Goal: Information Seeking & Learning: Learn about a topic

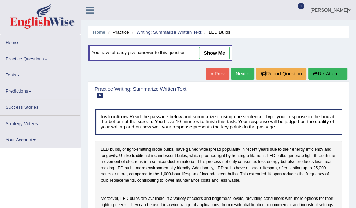
scroll to position [176, 0]
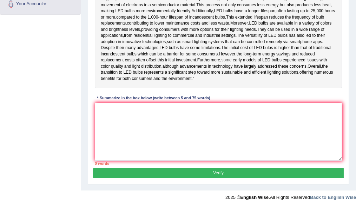
click at [232, 57] on span "some" at bounding box center [226, 60] width 10 height 6
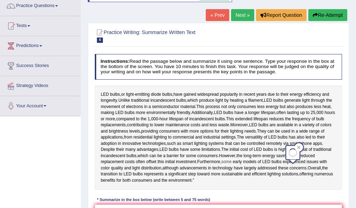
scroll to position [57, 0]
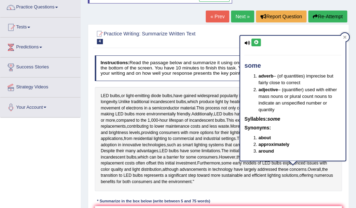
click at [236, 14] on link "Next »" at bounding box center [242, 17] width 23 height 12
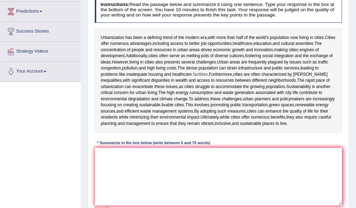
scroll to position [94, 0]
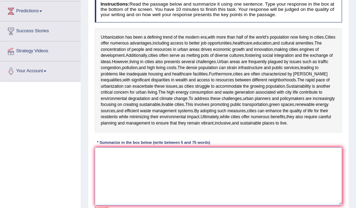
click at [159, 168] on textarea at bounding box center [219, 177] width 248 height 58
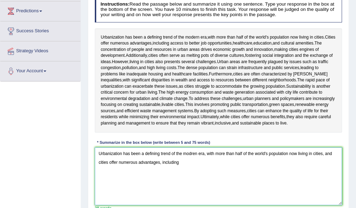
click at [195, 154] on textarea "Urbanization has been a defining trend of the modren era, with more than half o…" at bounding box center [219, 177] width 248 height 58
click at [180, 163] on textarea "Urbanization has been a defining trend of the modern era, with more than half o…" at bounding box center [219, 177] width 248 height 58
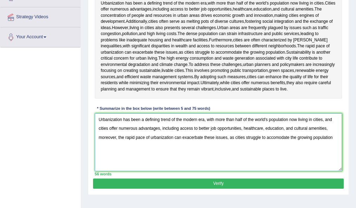
scroll to position [129, 0]
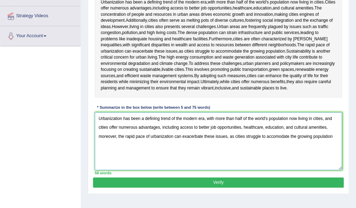
click at [278, 136] on textarea "Urbanization has been a defining trend of the modern era, with more than half o…" at bounding box center [219, 141] width 248 height 58
click at [336, 136] on textarea "Urbanization has been a defining trend of the modern era, with more than half o…" at bounding box center [219, 141] width 248 height 58
click at [338, 137] on textarea "Urbanization has been a defining trend of the modern era, with more than half o…" at bounding box center [219, 141] width 248 height 58
click at [121, 146] on textarea "Urbanization has been a defining trend of the modern era, with more than half o…" at bounding box center [219, 141] width 248 height 58
click at [160, 147] on textarea "Urbanization has been a defining trend of the modern era, with more than half o…" at bounding box center [219, 141] width 248 height 58
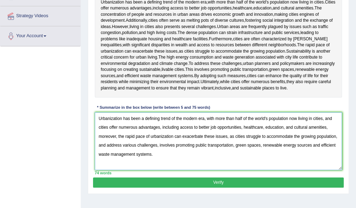
click at [312, 145] on textarea "Urbanization has been a defining trend of the modern era, with more than half o…" at bounding box center [219, 141] width 248 height 58
click at [299, 157] on textarea "Urbanization has been a defining trend of the modern era, with more than half o…" at bounding box center [219, 141] width 248 height 58
click at [124, 136] on textarea "Urbanization has been a defining trend of the modern era, with more than half o…" at bounding box center [219, 141] width 248 height 58
click at [118, 136] on textarea "Urbanization has been a defining trend of the modern era, with more than half o…" at bounding box center [219, 141] width 248 height 58
click at [127, 156] on textarea "Urbanization has been a defining trend of the modern era, with more than half o…" at bounding box center [219, 141] width 248 height 58
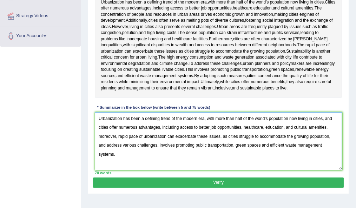
type textarea "Urbanization has been a defining trend of the modern era, with more than half o…"
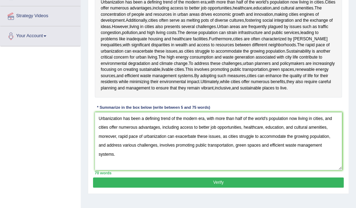
click at [201, 179] on button "Verify" at bounding box center [218, 183] width 251 height 10
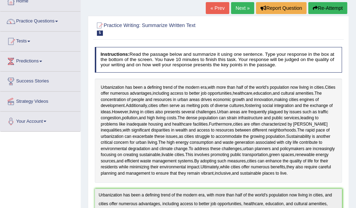
scroll to position [43, 0]
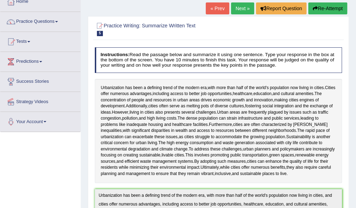
click at [239, 6] on link "Next »" at bounding box center [242, 8] width 23 height 12
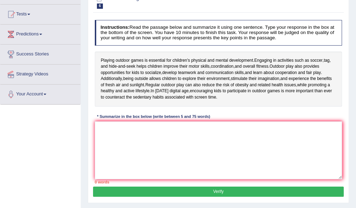
scroll to position [75, 0]
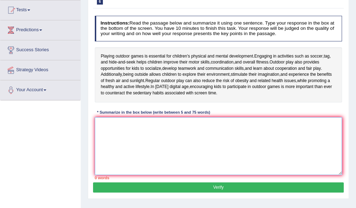
click at [120, 140] on textarea at bounding box center [219, 146] width 248 height 58
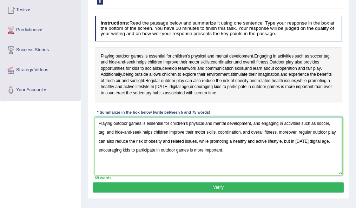
click at [162, 124] on textarea "Playing outdoor games is essential for children's physical and mental developme…" at bounding box center [219, 146] width 248 height 58
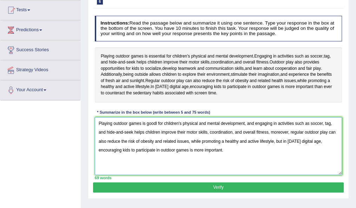
click at [322, 123] on textarea "Playing outdoor games is goodl for children's physical and mental development, …" at bounding box center [219, 146] width 248 height 58
click at [197, 132] on textarea "Playing outdoor games is goodl for children's physical and mental development, …" at bounding box center [219, 146] width 248 height 58
click at [268, 175] on div "69 words" at bounding box center [219, 178] width 248 height 6
click at [305, 132] on textarea "Playing outdoor games is goodl for children's physical and mental development, …" at bounding box center [219, 146] width 248 height 58
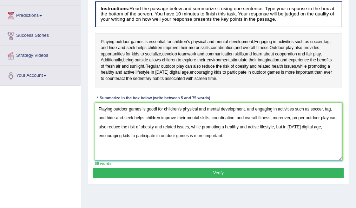
scroll to position [89, 0]
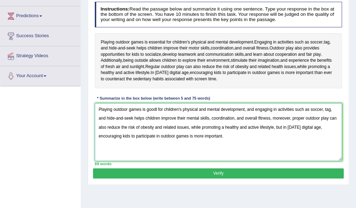
click at [222, 136] on textarea "Playing outdoor games is goodl for children's physical and mental development, …" at bounding box center [219, 132] width 248 height 58
click at [265, 136] on textarea "Playing outdoor games is goodl for children's physical and mental development, …" at bounding box center [219, 132] width 248 height 58
click at [228, 159] on textarea "Playing outdoor games is goodl for children's physical and mental development, …" at bounding box center [219, 132] width 248 height 58
click at [204, 114] on textarea "Playing outdoor games is goodl for children's physical and mental development, …" at bounding box center [219, 132] width 248 height 58
click at [237, 141] on textarea "Playing outdoor games is goodl for children's physical and mental development, …" at bounding box center [219, 132] width 248 height 58
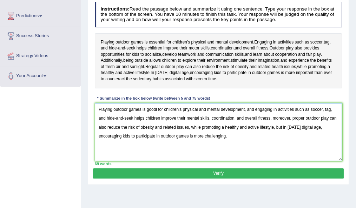
scroll to position [98, 0]
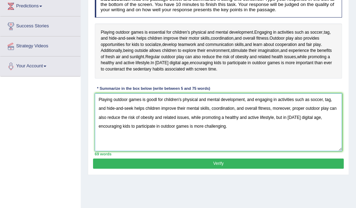
type textarea "Playing outdoor games is goodl for children's physical and mental development, …"
click at [197, 161] on button "Verify" at bounding box center [218, 164] width 251 height 10
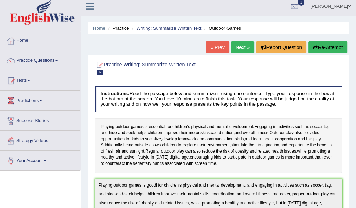
scroll to position [0, 0]
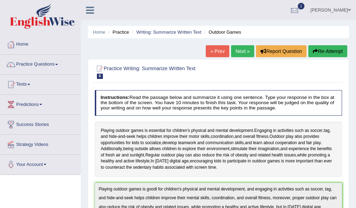
click at [241, 45] on link "Next »" at bounding box center [242, 51] width 23 height 12
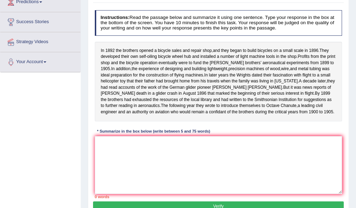
scroll to position [114, 0]
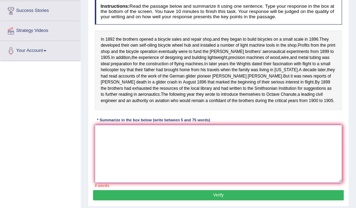
click at [175, 156] on textarea at bounding box center [219, 154] width 248 height 58
click at [178, 158] on textarea at bounding box center [219, 154] width 248 height 58
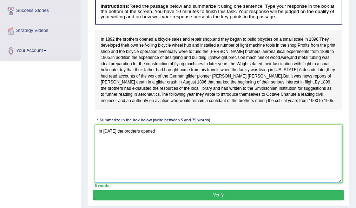
click at [179, 142] on textarea "In 1892 the brothers opened" at bounding box center [219, 154] width 248 height 58
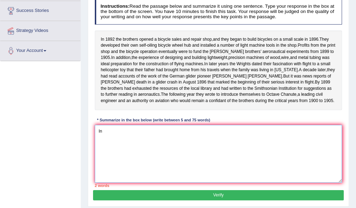
type textarea "I"
click at [175, 138] on textarea at bounding box center [219, 154] width 248 height 58
type textarea "T"
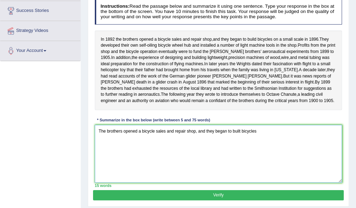
click at [241, 143] on textarea "The brothers opened a bicycle sales and repair shop, and they began to built bi…" at bounding box center [219, 154] width 248 height 58
click at [262, 146] on textarea "The brothers opened a bicycle sales and repair shop, and they began to build bi…" at bounding box center [219, 154] width 248 height 58
click at [156, 153] on textarea "The brothers opened a bicycle sales and repair shop, and they began to build bi…" at bounding box center [219, 154] width 248 height 58
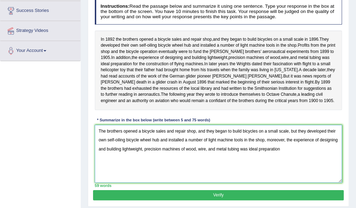
click at [246, 173] on textarea "The brothers opened a bicycle sales and repair shop, and they began to build bi…" at bounding box center [219, 154] width 248 height 58
click at [281, 162] on textarea "The brothers opened a bicycle sales and repair shop, and they began to build bi…" at bounding box center [219, 154] width 248 height 58
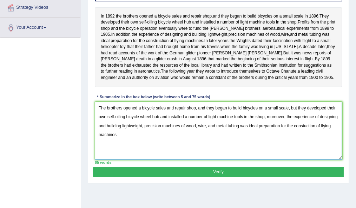
scroll to position [161, 0]
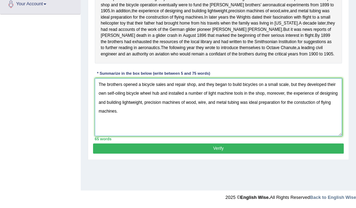
type textarea "The brothers opened a bicycle sales and repair shop, and they began to build bi…"
click at [186, 154] on button "Verify" at bounding box center [218, 149] width 251 height 10
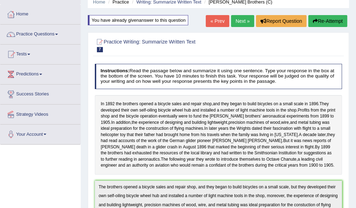
scroll to position [0, 0]
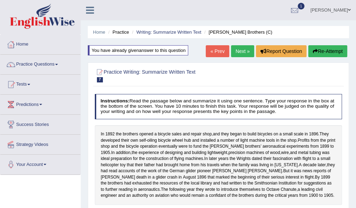
click at [240, 46] on link "Next »" at bounding box center [242, 51] width 23 height 12
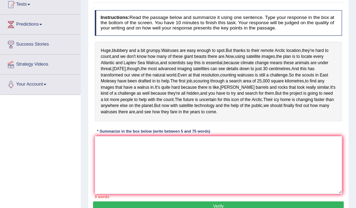
scroll to position [80, 0]
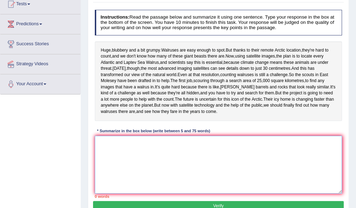
click at [153, 185] on textarea at bounding box center [219, 165] width 248 height 58
type textarea "t"
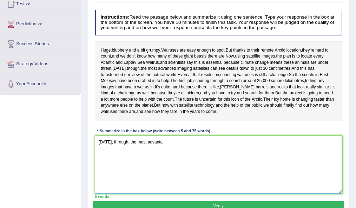
click at [126, 172] on textarea "Today, through, the most advanta" at bounding box center [219, 165] width 248 height 58
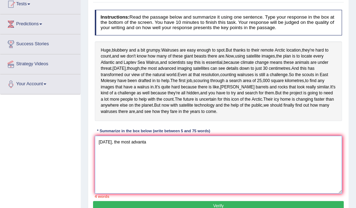
click at [148, 174] on textarea "Today, the most advanta" at bounding box center [219, 165] width 248 height 58
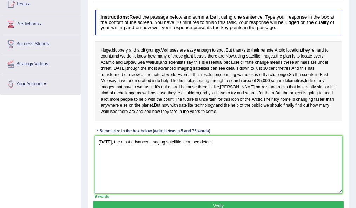
click at [176, 174] on textarea "Today, the most advanced imaging satellities can see details" at bounding box center [219, 165] width 248 height 58
click at [214, 176] on textarea "Today, the most advanced imaging satellites can see details" at bounding box center [219, 165] width 248 height 58
click at [213, 173] on textarea "Today, the most advanced imaging satellites can see details" at bounding box center [219, 165] width 248 height 58
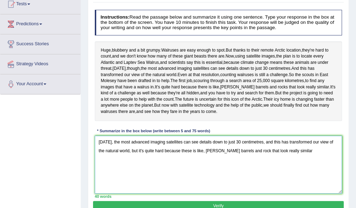
click at [182, 183] on textarea "Today, the most advanced imaging satellites can see details down to just 30 cen…" at bounding box center [219, 165] width 248 height 58
click at [307, 190] on textarea "Today, the most advanced imaging satellites can see details down to just 30 cen…" at bounding box center [219, 165] width 248 height 58
click at [285, 183] on textarea "Today, the most advanced imaging satellites can see details down to just 30 cen…" at bounding box center [219, 165] width 248 height 58
click at [283, 182] on textarea "Today, the most advanced imaging satellites can see details down to just 30 cen…" at bounding box center [219, 165] width 248 height 58
click at [302, 182] on textarea "Today, the most advanced imaging satellites can see details down to just 30 cen…" at bounding box center [219, 165] width 248 height 58
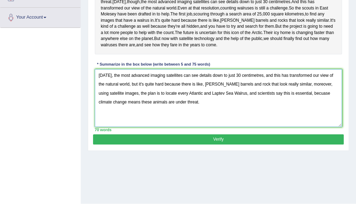
scroll to position [148, 0]
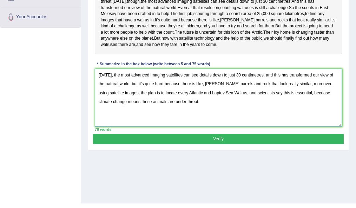
type textarea "Today, the most advanced imaging satellites can see details down to just 30 cen…"
click at [173, 144] on button "Verify" at bounding box center [218, 139] width 251 height 10
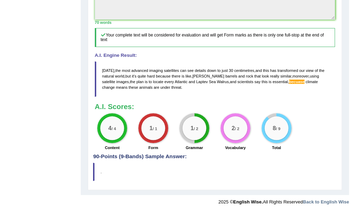
scroll to position [259, 0]
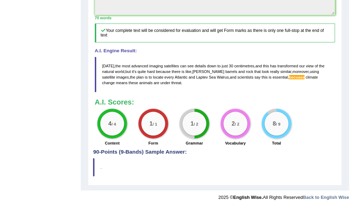
click at [289, 79] on span "becuase" at bounding box center [296, 77] width 15 height 4
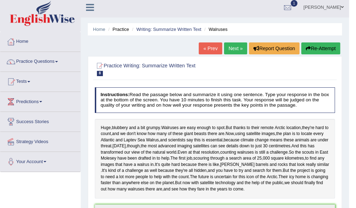
scroll to position [0, 0]
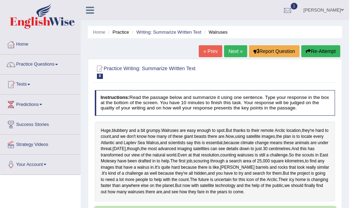
click at [237, 51] on link "Next »" at bounding box center [235, 51] width 23 height 12
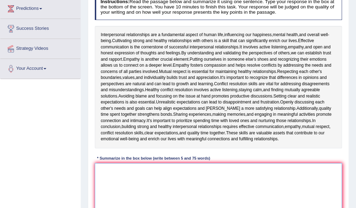
click at [157, 182] on textarea at bounding box center [219, 192] width 248 height 58
click at [140, 183] on textarea at bounding box center [219, 192] width 248 height 58
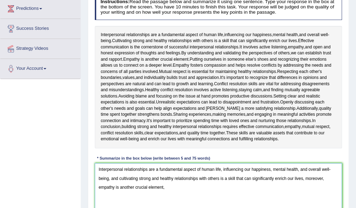
click at [174, 187] on textarea "Interpersonal relationships are a fundamental aspect of human life, influencing…" at bounding box center [219, 192] width 248 height 58
click at [172, 187] on textarea "Interpersonal relationships are a fundamental aspect of human life, influencing…" at bounding box center [219, 192] width 248 height 58
click at [254, 186] on textarea "Interpersonal relationships are a fundamental aspect of human life, influencing…" at bounding box center [219, 192] width 248 height 58
click at [304, 187] on textarea "Interpersonal relationships are a fundamental aspect of human life, influencing…" at bounding box center [219, 192] width 248 height 58
click at [318, 188] on textarea "Interpersonal relationships are a fundamental aspect of human life, influencing…" at bounding box center [219, 192] width 248 height 58
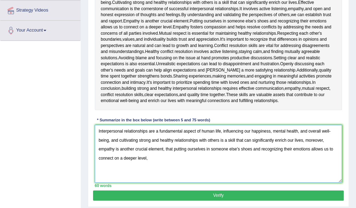
scroll to position [135, 0]
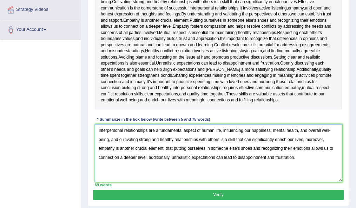
type textarea "Interpersonal relationships are a fundamental aspect of human life, influencing…"
click at [173, 193] on button "Verify" at bounding box center [218, 195] width 251 height 10
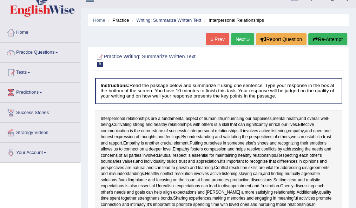
scroll to position [0, 0]
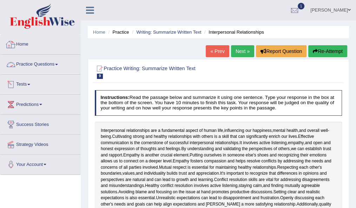
click at [20, 44] on link "Home" at bounding box center [40, 44] width 80 height 18
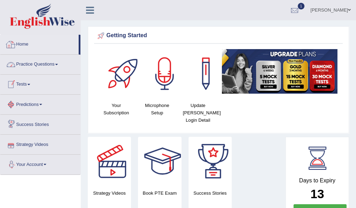
click at [33, 63] on link "Practice Questions" at bounding box center [40, 64] width 80 height 18
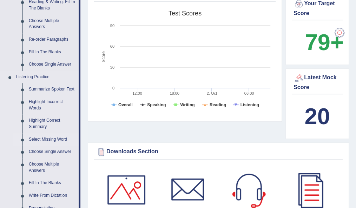
scroll to position [233, 0]
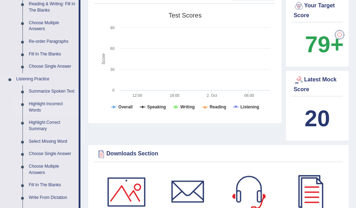
click at [49, 103] on link "Highlight Incorrect Words" at bounding box center [52, 107] width 53 height 19
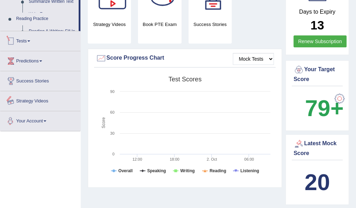
scroll to position [240, 0]
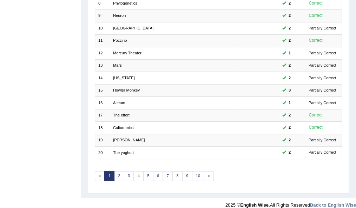
scroll to position [193, 0]
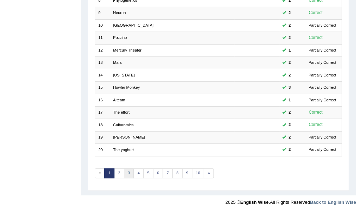
click at [127, 172] on link "3" at bounding box center [129, 174] width 10 height 10
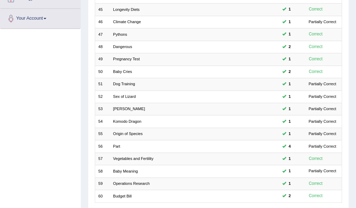
scroll to position [193, 0]
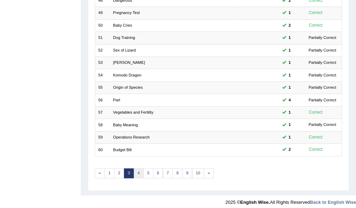
click at [137, 169] on link "4" at bounding box center [139, 174] width 10 height 10
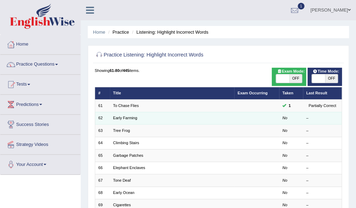
click at [118, 115] on td "Early Farming" at bounding box center [172, 118] width 125 height 12
click at [117, 117] on link "Early Farming" at bounding box center [125, 118] width 24 height 4
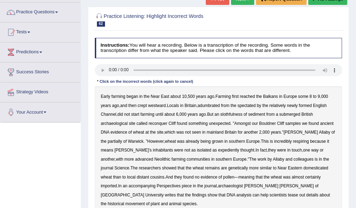
scroll to position [53, 0]
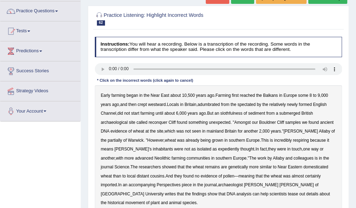
click at [217, 104] on b "adumbrated" at bounding box center [209, 104] width 22 height 5
click at [254, 103] on b "spectated" at bounding box center [247, 104] width 18 height 5
click at [238, 114] on b "slothfulness" at bounding box center [231, 113] width 22 height 5
click at [120, 122] on b "archaeological" at bounding box center [114, 122] width 27 height 5
click at [160, 121] on b "reconquer" at bounding box center [158, 122] width 19 height 5
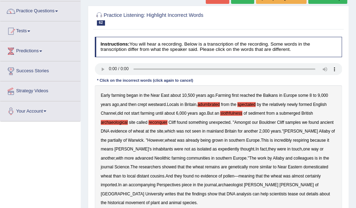
click at [121, 121] on b "archaeological" at bounding box center [114, 122] width 27 height 5
click at [218, 149] on b "expediently" at bounding box center [228, 149] width 21 height 5
click at [129, 185] on b "accompanying" at bounding box center [142, 185] width 27 height 5
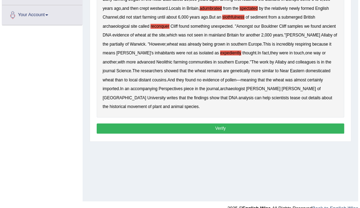
scroll to position [161, 0]
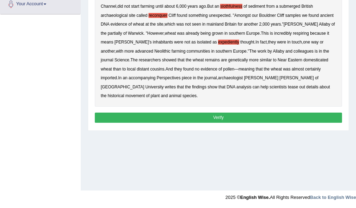
click at [223, 113] on button "Verify" at bounding box center [219, 118] width 248 height 10
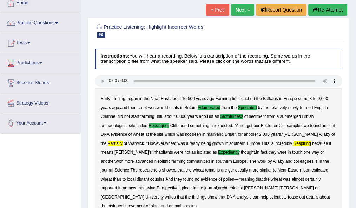
scroll to position [41, 0]
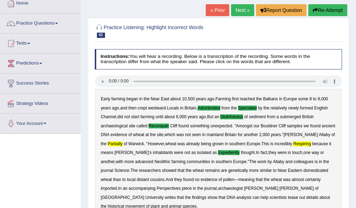
click at [241, 8] on link "Next »" at bounding box center [242, 10] width 23 height 12
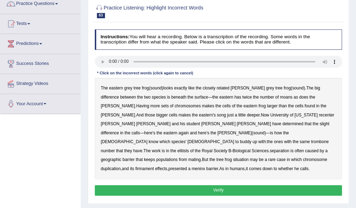
scroll to position [63, 0]
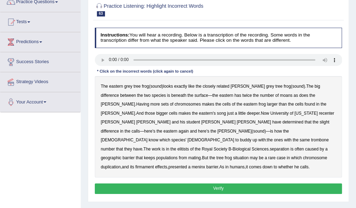
click at [273, 95] on div "The eastern grey tree frog ( sound ) looks exactly like the closely related Cop…" at bounding box center [219, 127] width 248 height 102
click at [280, 96] on b "moans" at bounding box center [286, 95] width 13 height 5
click at [319, 113] on b "recenter" at bounding box center [326, 113] width 15 height 5
click at [311, 138] on b "trombone" at bounding box center [320, 140] width 18 height 5
click at [178, 147] on b "elitists" at bounding box center [184, 149] width 12 height 5
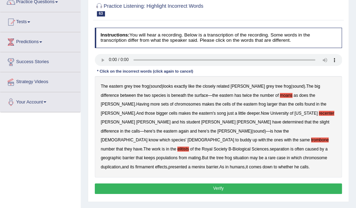
click at [270, 147] on b "separation" at bounding box center [280, 149] width 20 height 5
click at [154, 165] on b "firmament" at bounding box center [144, 167] width 19 height 5
click at [155, 165] on b "effects" at bounding box center [161, 167] width 12 height 5
click at [127, 184] on button "Verify" at bounding box center [219, 189] width 248 height 10
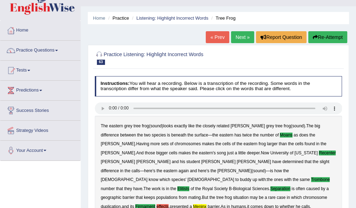
scroll to position [0, 0]
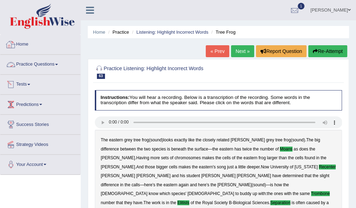
click at [41, 65] on link "Practice Questions" at bounding box center [40, 64] width 80 height 18
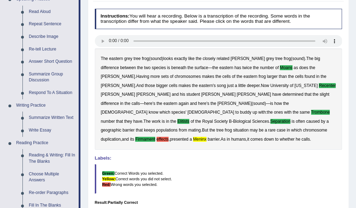
scroll to position [79, 0]
